Goal: Subscribe to service/newsletter

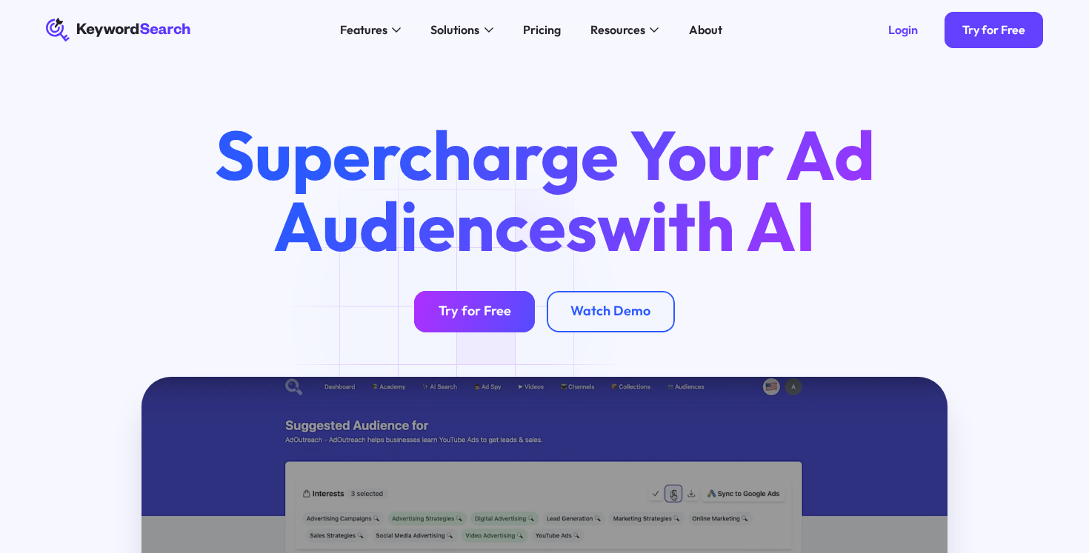
click at [448, 313] on div "Try for Free" at bounding box center [474, 311] width 73 height 17
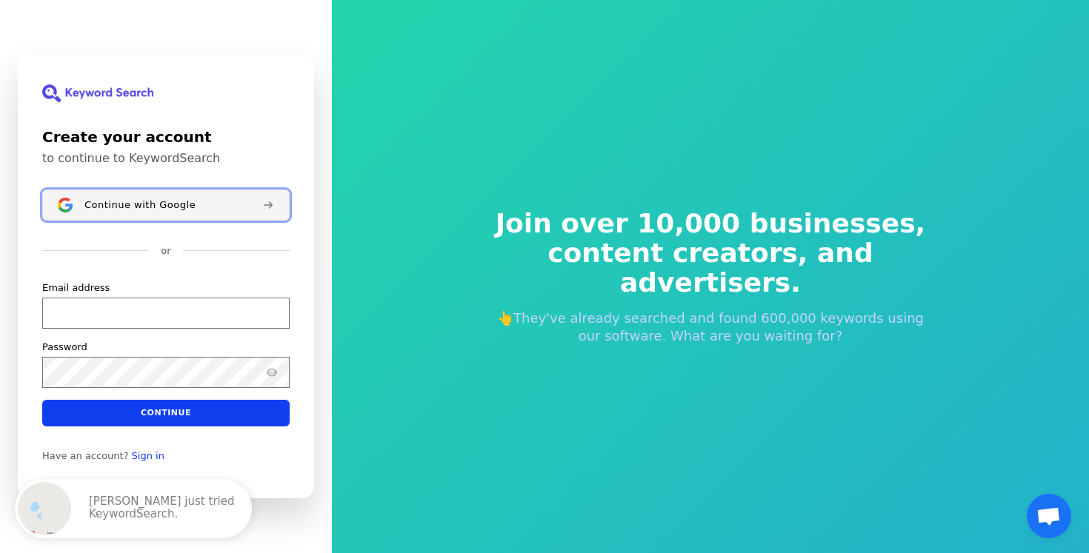
click at [107, 212] on button "Continue with Google" at bounding box center [165, 205] width 247 height 31
